Goal: Check status: Check status

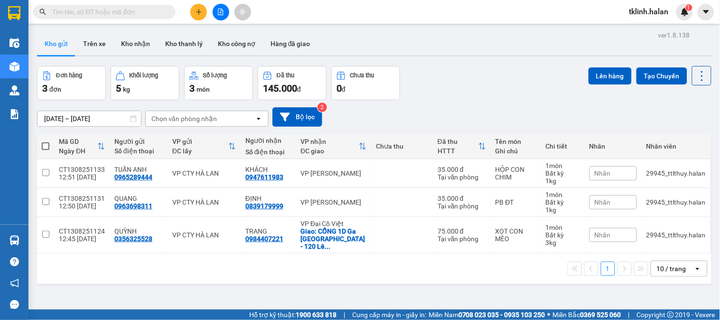
click at [551, 71] on div "Đơn hàng 3 đơn Khối lượng 5 kg Số lượng 3 món Đã thu 145.000 đ Chưa thu 0 đ Lên…" at bounding box center [374, 83] width 674 height 34
click at [679, 4] on div "tklinh.halan 1" at bounding box center [657, 12] width 71 height 17
click at [689, 16] on div "1" at bounding box center [684, 12] width 17 height 17
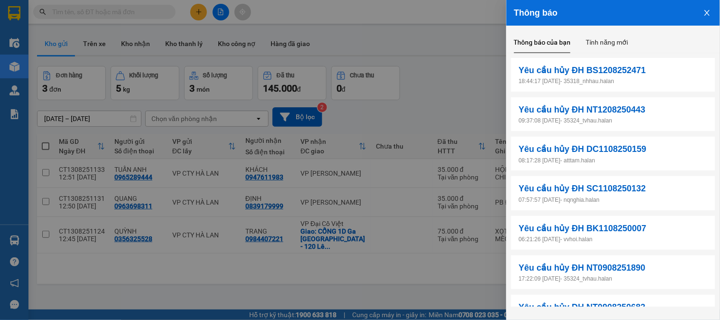
click at [470, 78] on div at bounding box center [360, 160] width 720 height 320
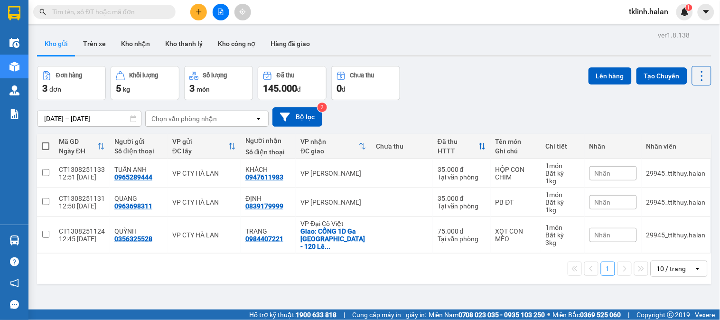
click at [434, 272] on div "1 10 / trang open" at bounding box center [374, 268] width 674 height 30
click at [96, 11] on input "text" at bounding box center [108, 12] width 112 height 10
paste input "1108251463"
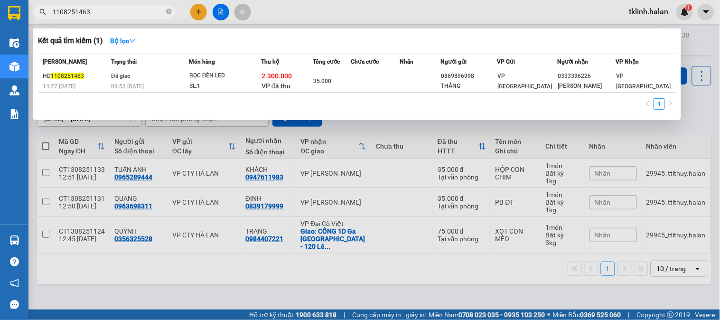
type input "1108251463"
